Goal: Go to known website: Go to known website

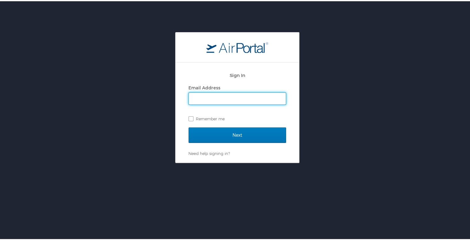
type input "[PERSON_NAME][EMAIL_ADDRESS][PERSON_NAME][DOMAIN_NAME]"
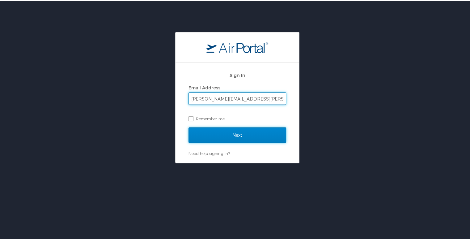
click at [248, 137] on input "Next" at bounding box center [237, 133] width 98 height 15
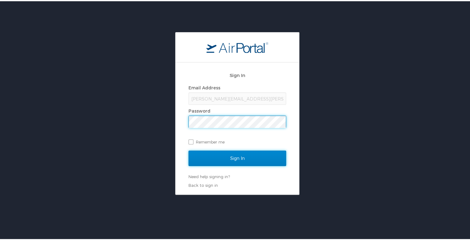
click at [235, 153] on input "Sign In" at bounding box center [237, 156] width 98 height 15
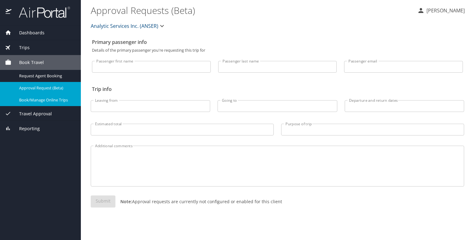
click at [61, 100] on span "Book/Manage Online Trips" at bounding box center [46, 100] width 54 height 6
